Goal: Register for event/course

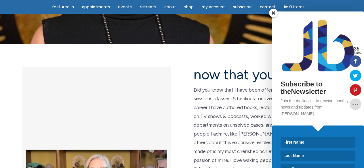
scroll to position [111, 0]
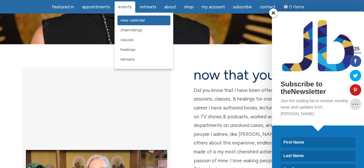
click at [127, 20] on span "View Calendar" at bounding box center [132, 20] width 25 height 5
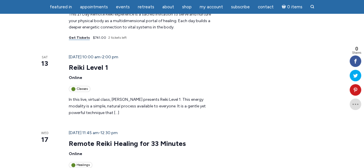
scroll to position [184, 0]
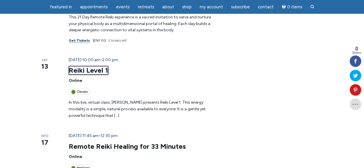
click at [83, 66] on link "Reiki Level 1" at bounding box center [88, 70] width 39 height 9
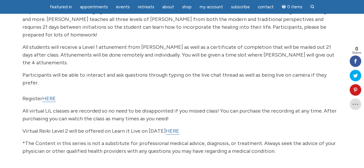
scroll to position [149, 0]
click at [116, 140] on p "*The Content in this series is not a substitute for professional medical advice…" at bounding box center [182, 148] width 320 height 16
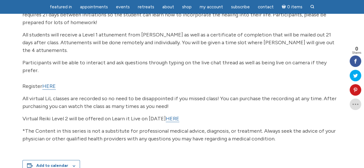
scroll to position [158, 0]
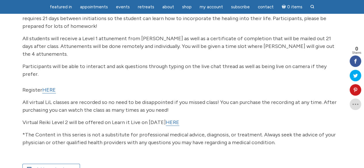
click at [52, 87] on link "HERE" at bounding box center [49, 90] width 14 height 7
